Goal: Task Accomplishment & Management: Use online tool/utility

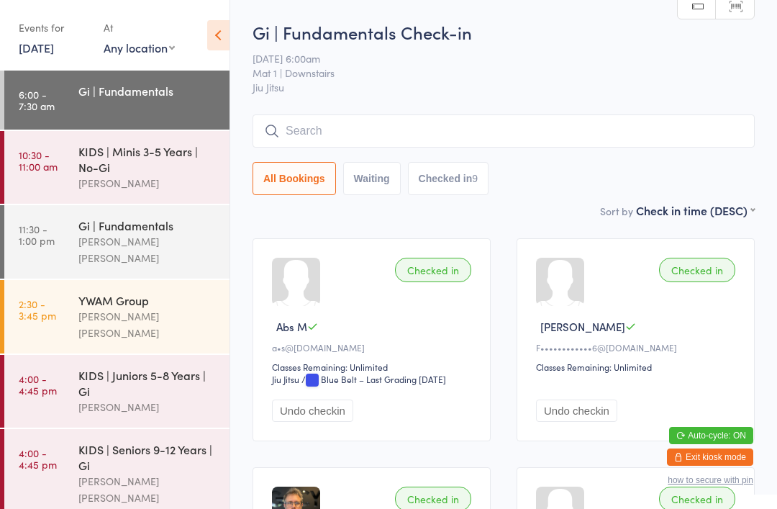
click at [302, 148] on input "search" at bounding box center [504, 130] width 502 height 33
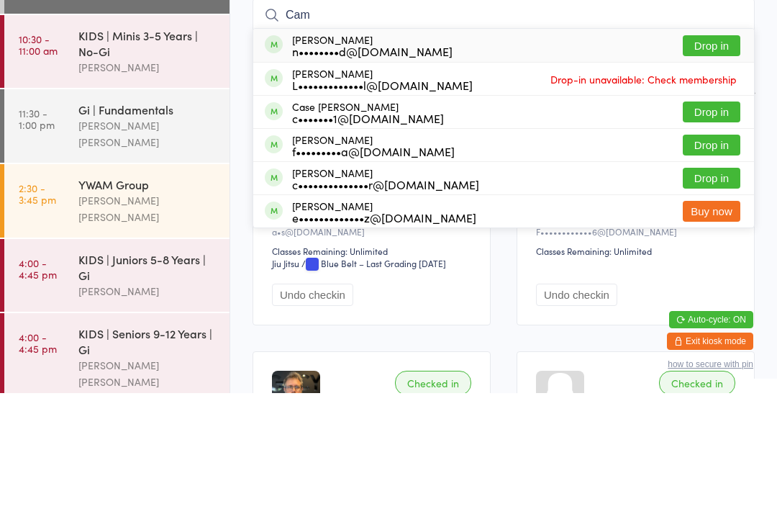
type input "Cam"
click at [702, 151] on button "Drop in" at bounding box center [712, 161] width 58 height 21
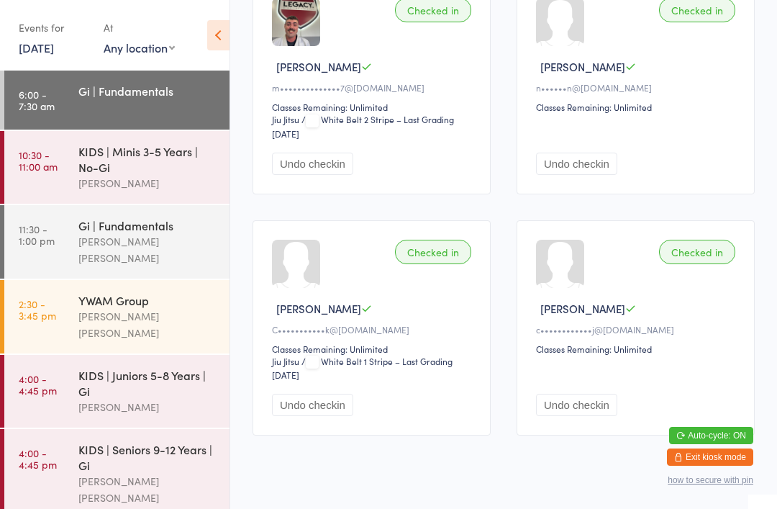
scroll to position [976, 0]
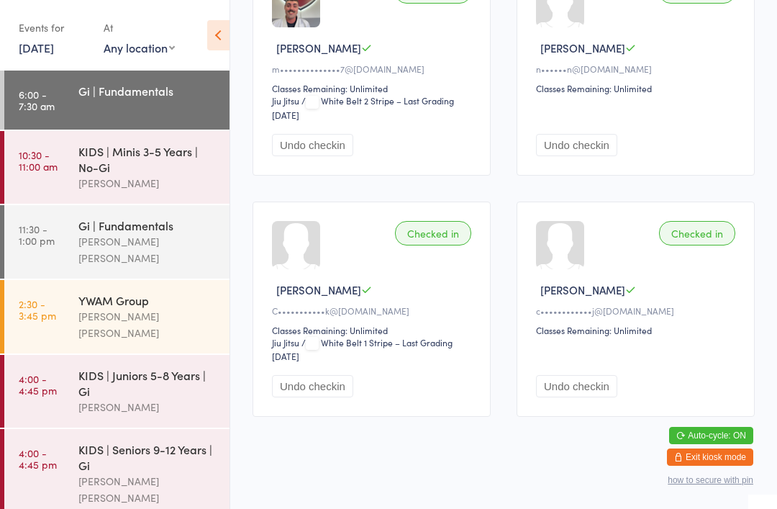
click at [698, 466] on button "Exit kiosk mode" at bounding box center [710, 456] width 86 height 17
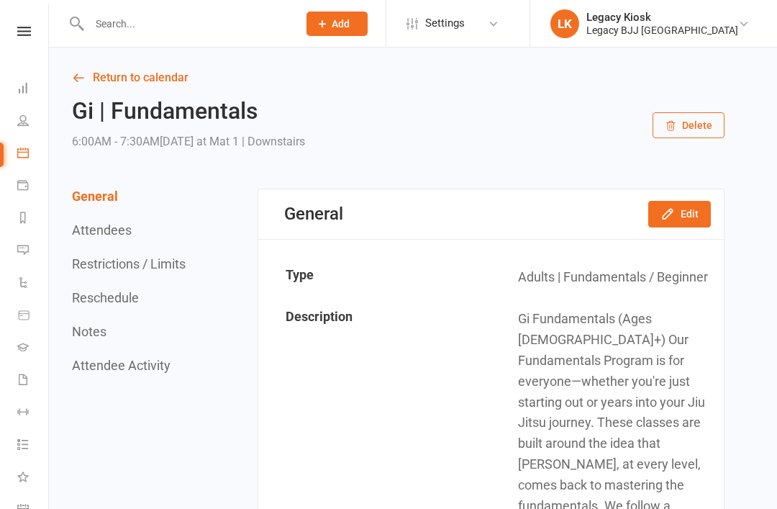
click at [27, 89] on icon at bounding box center [23, 88] width 12 height 12
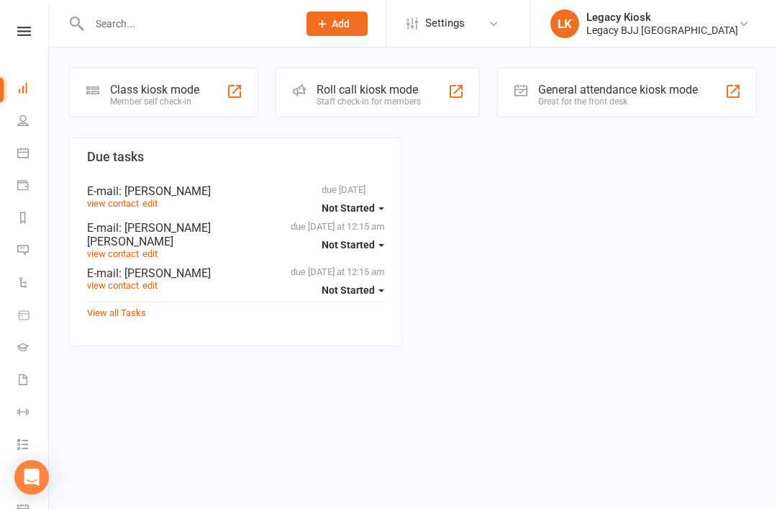
click at [343, 85] on div "Roll call kiosk mode" at bounding box center [369, 90] width 104 height 14
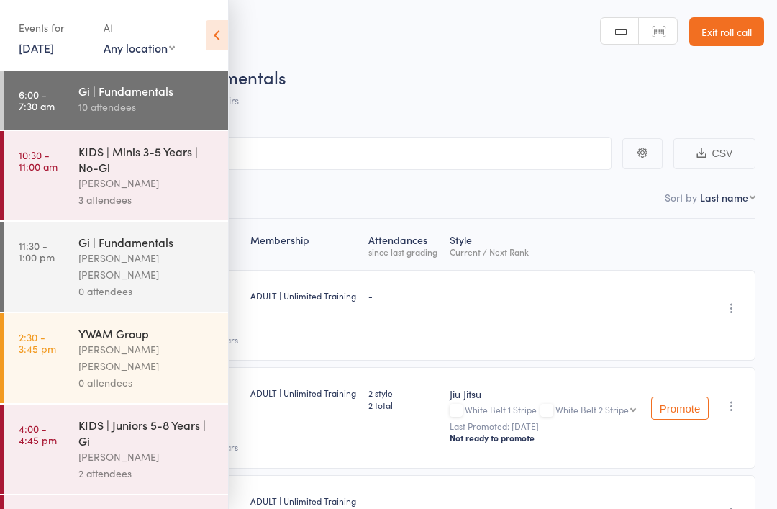
click at [218, 28] on icon at bounding box center [217, 35] width 22 height 30
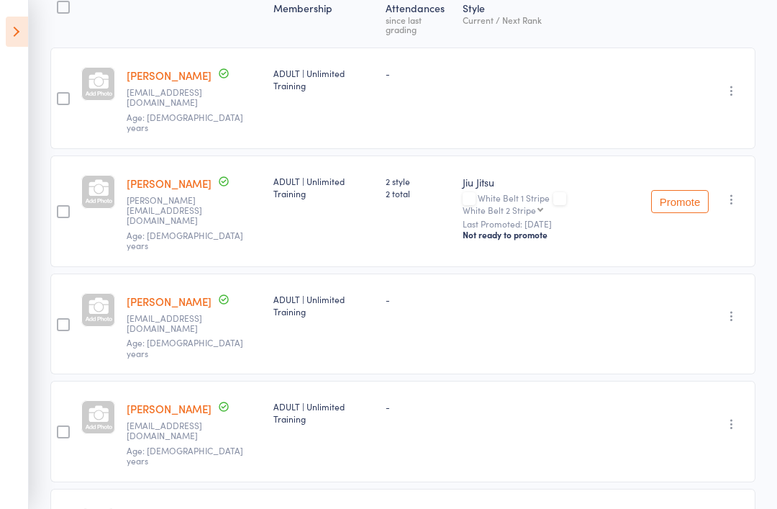
scroll to position [231, 0]
click at [27, 31] on icon at bounding box center [17, 32] width 22 height 30
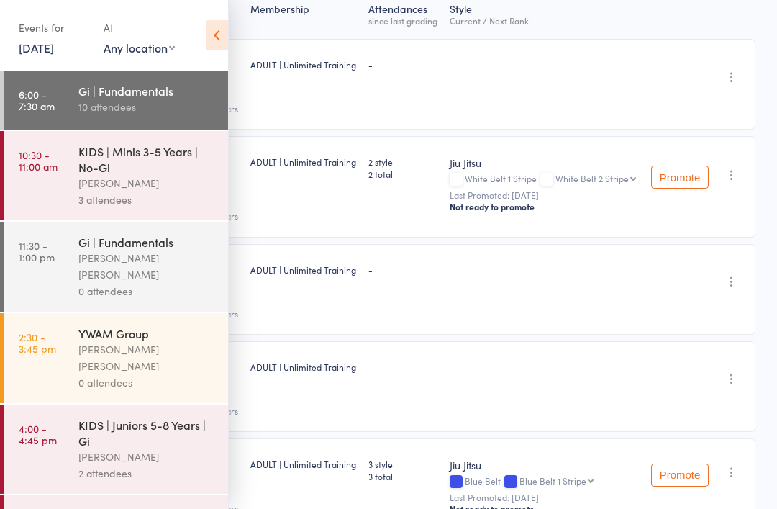
click at [227, 38] on icon at bounding box center [217, 35] width 22 height 30
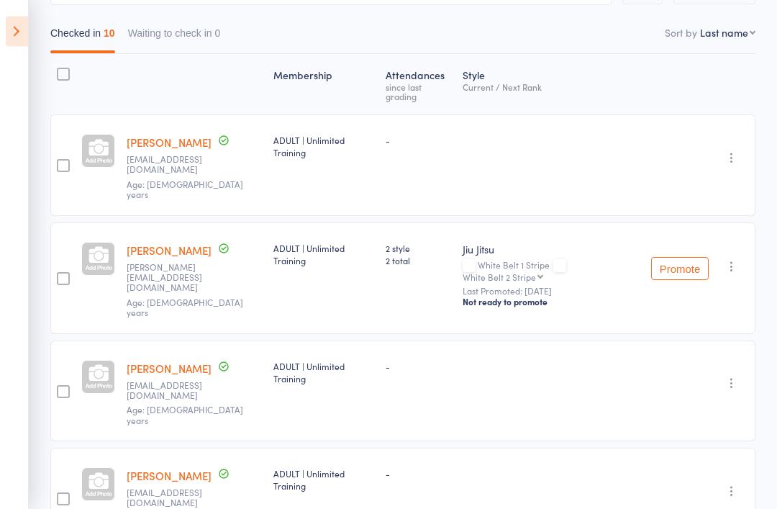
scroll to position [0, 0]
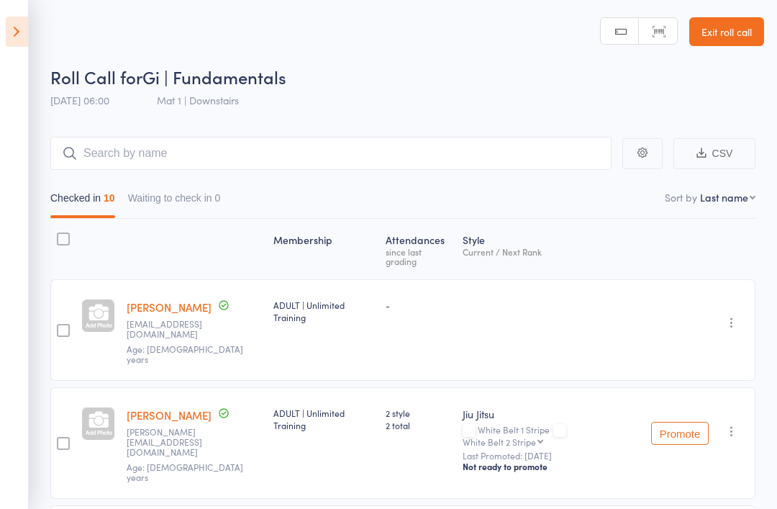
click at [728, 31] on link "Exit roll call" at bounding box center [727, 31] width 75 height 29
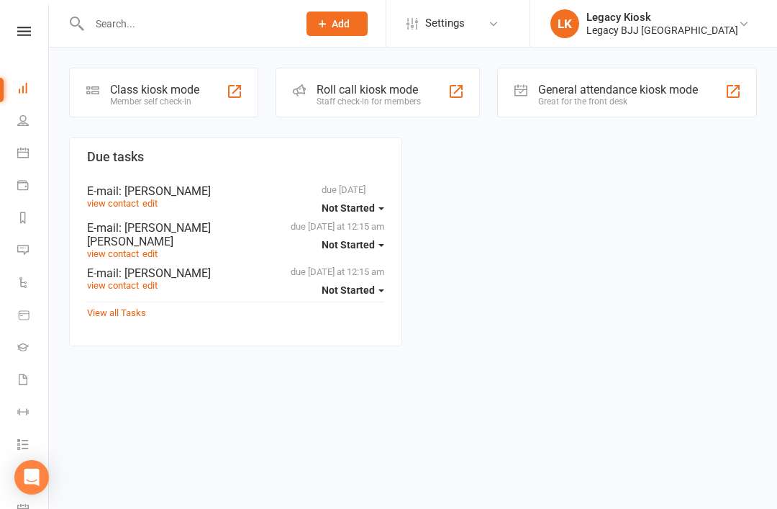
click at [163, 102] on div "Member self check-in" at bounding box center [154, 101] width 89 height 10
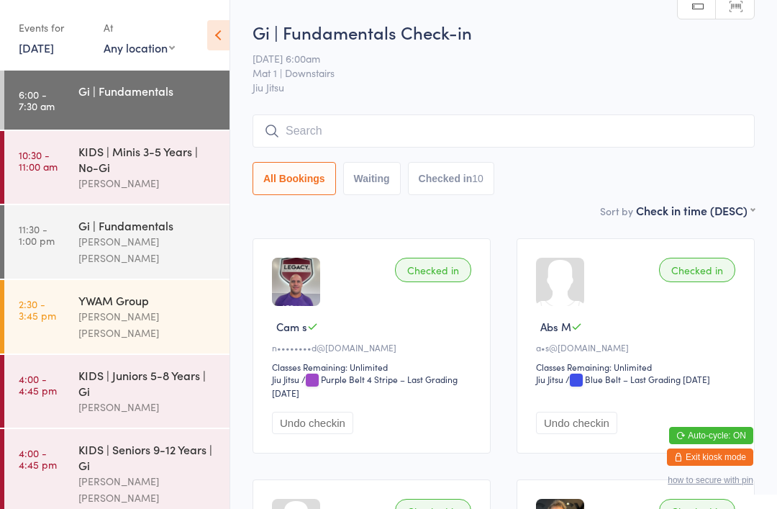
click at [306, 124] on input "search" at bounding box center [504, 130] width 502 height 33
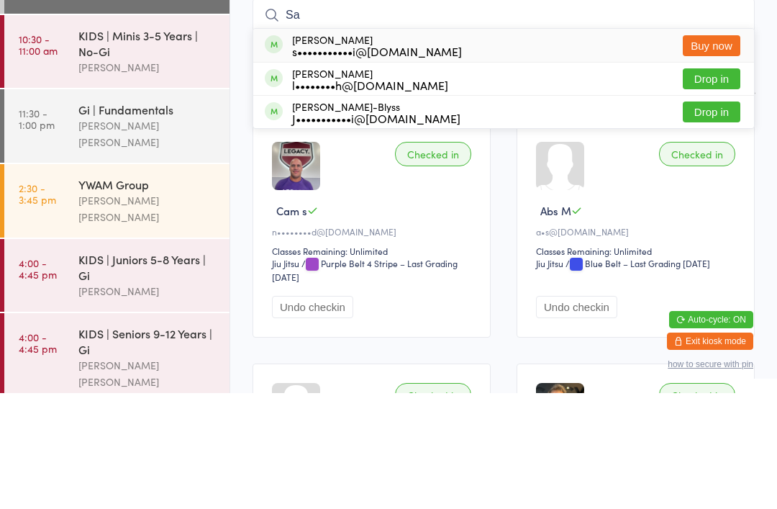
type input "S"
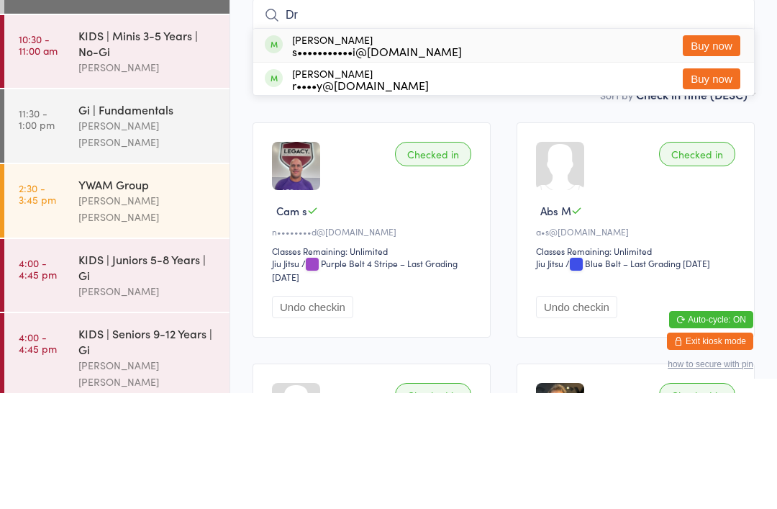
type input "D"
